Goal: Task Accomplishment & Management: Use online tool/utility

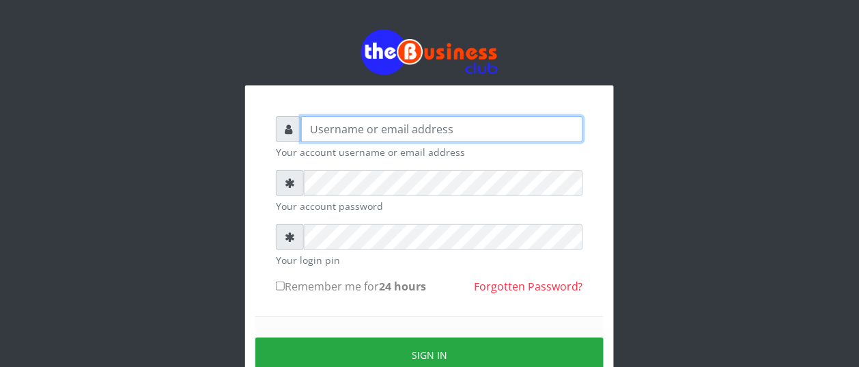
type input "BUZORSONIA"
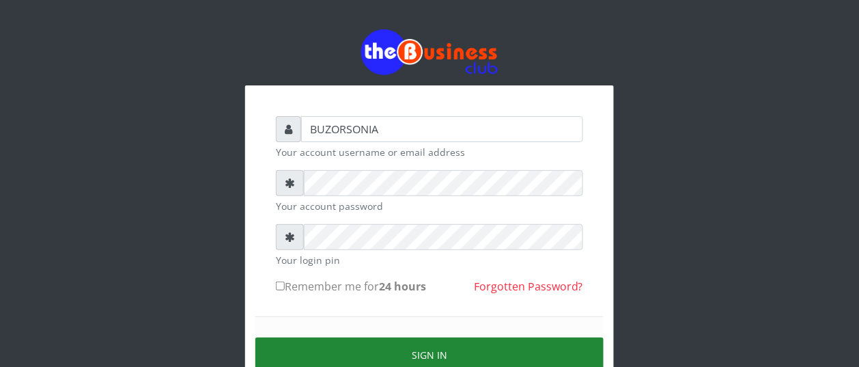
click at [353, 356] on button "Sign in" at bounding box center [429, 354] width 348 height 35
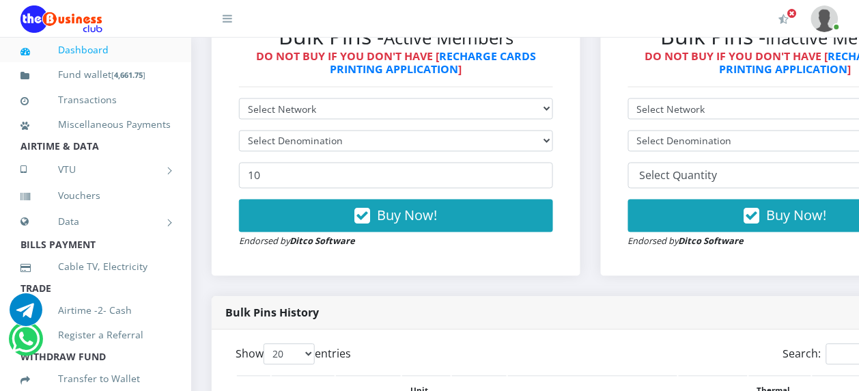
scroll to position [717, 0]
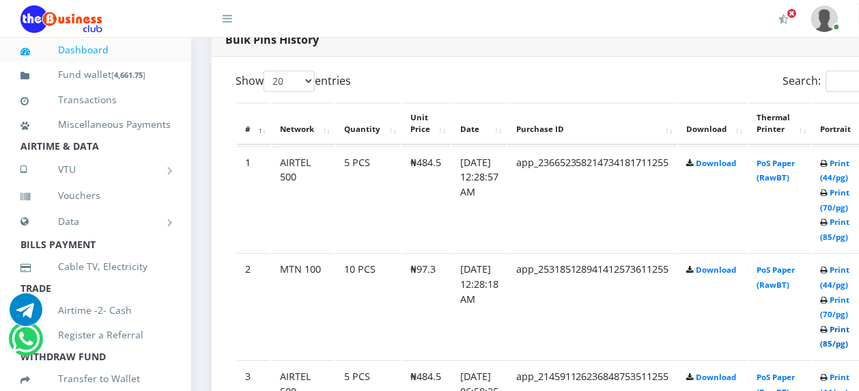
click at [850, 330] on link "Print (85/pg)" at bounding box center [835, 336] width 29 height 25
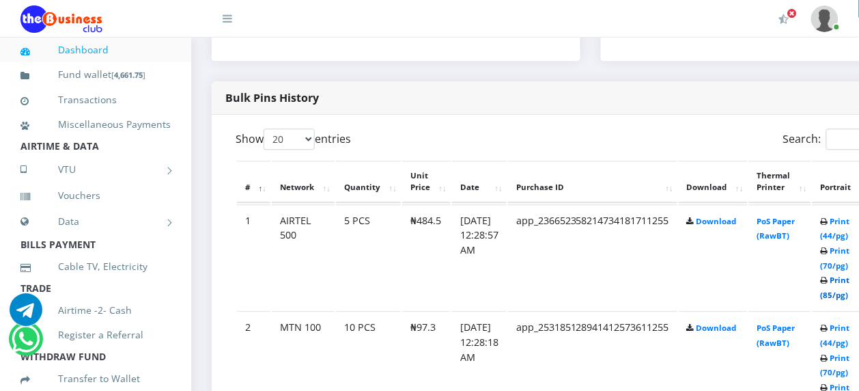
click at [850, 284] on link "Print (85/pg)" at bounding box center [835, 287] width 29 height 25
